Goal: Navigation & Orientation: Find specific page/section

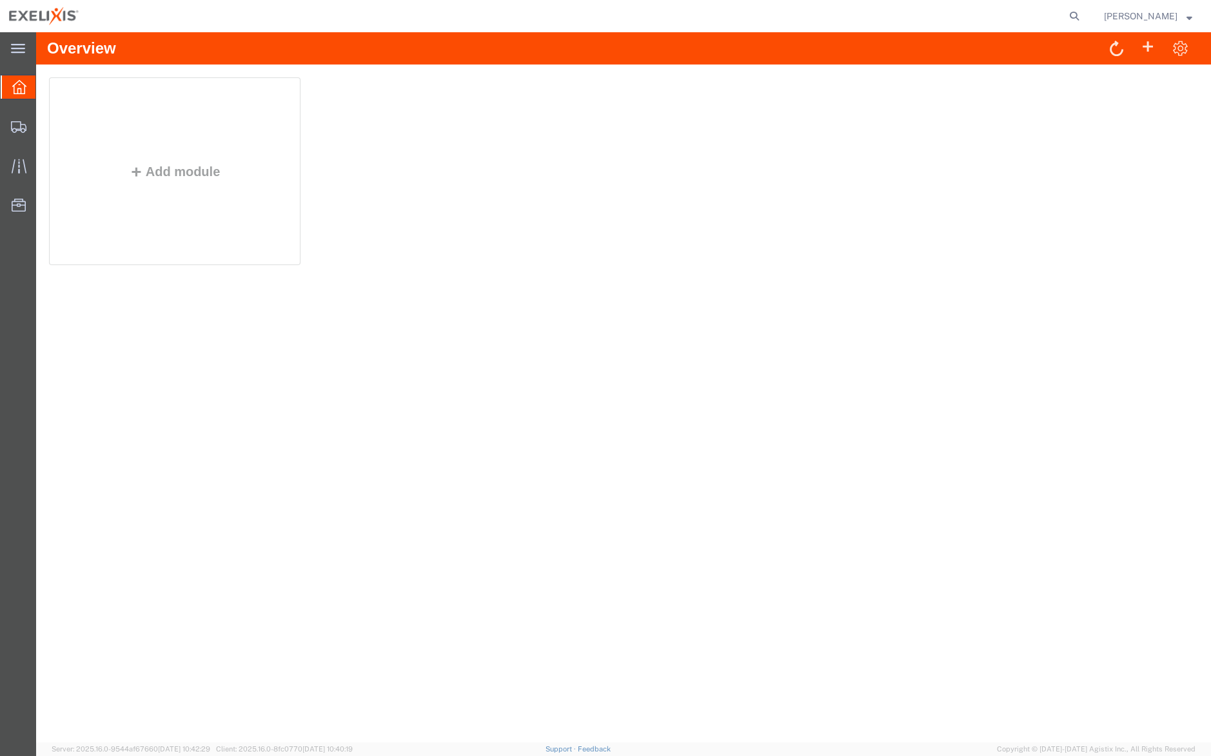
click at [21, 93] on icon at bounding box center [19, 87] width 14 height 14
click at [24, 162] on icon at bounding box center [18, 166] width 15 height 14
